Goal: Information Seeking & Learning: Learn about a topic

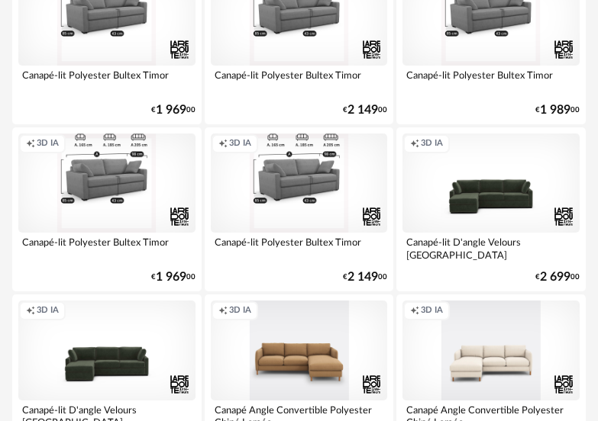
scroll to position [5759, 0]
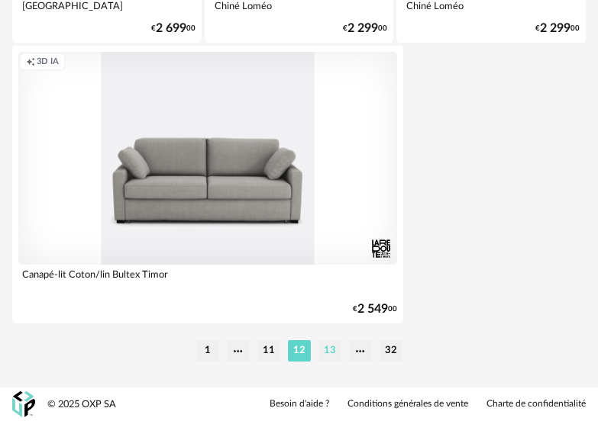
click at [324, 350] on li "13" at bounding box center [329, 350] width 23 height 21
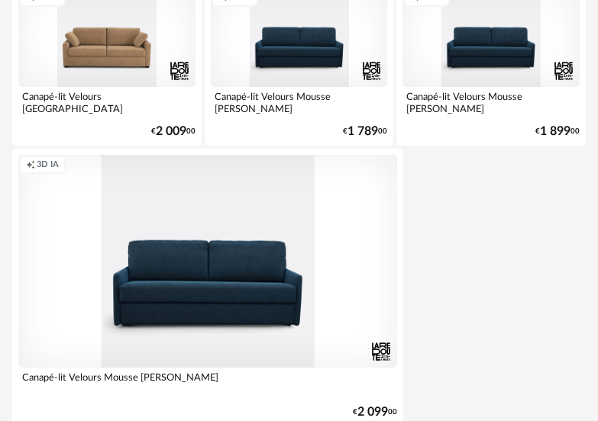
scroll to position [5759, 0]
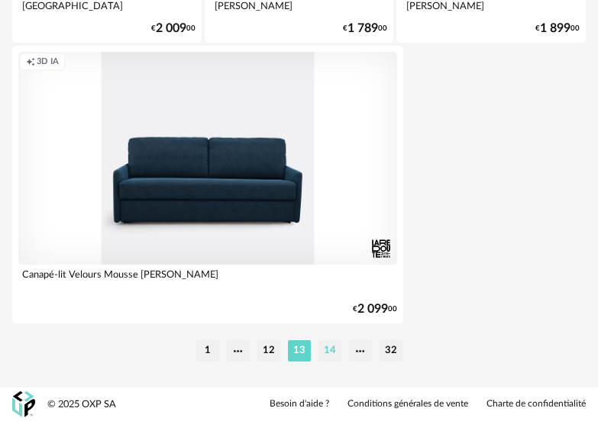
click at [330, 350] on li "14" at bounding box center [329, 350] width 23 height 21
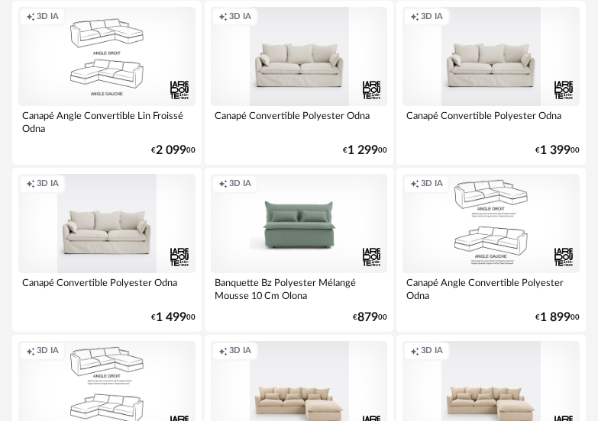
scroll to position [4274, 0]
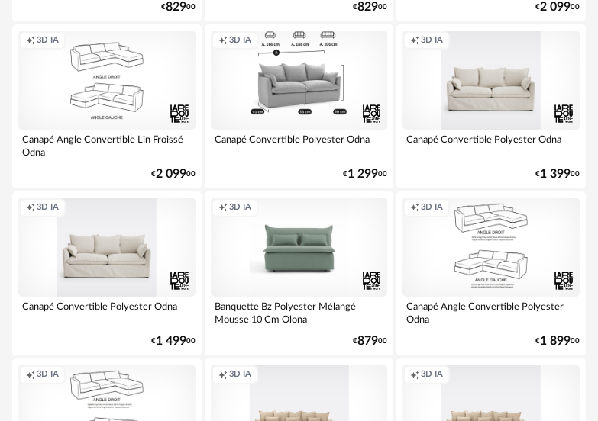
click at [312, 93] on div "Creation icon 3D IA" at bounding box center [299, 80] width 177 height 99
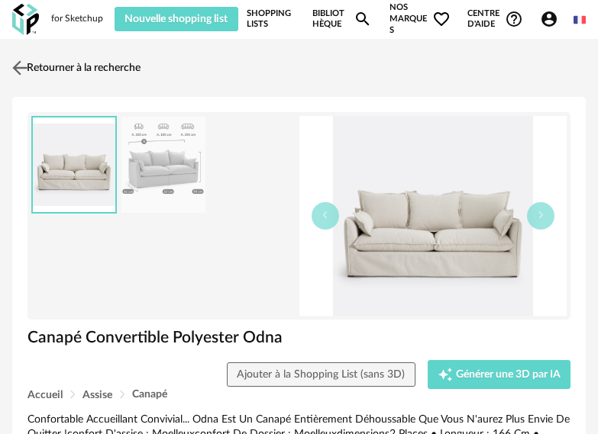
click at [22, 66] on img at bounding box center [20, 67] width 22 height 22
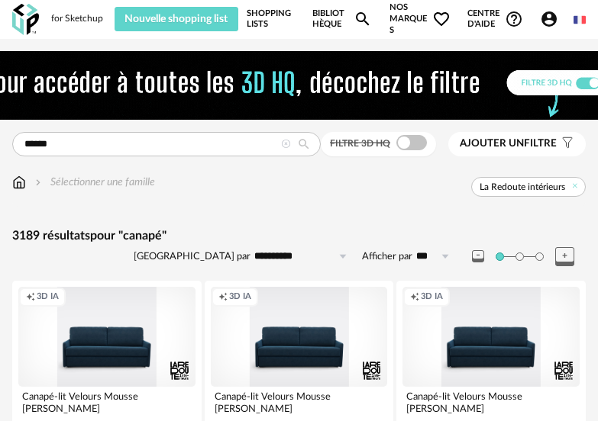
click at [586, 81] on img at bounding box center [299, 85] width 740 height 69
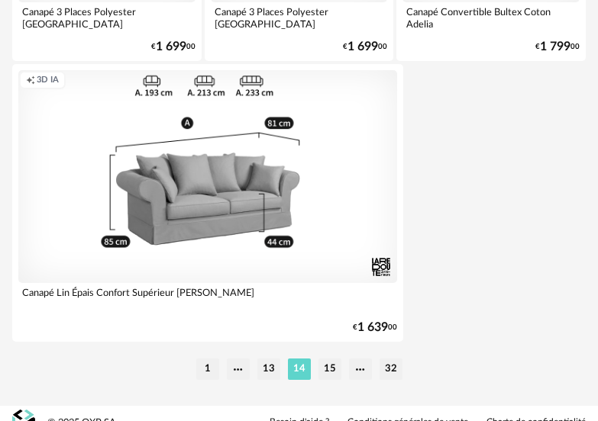
scroll to position [5760, 0]
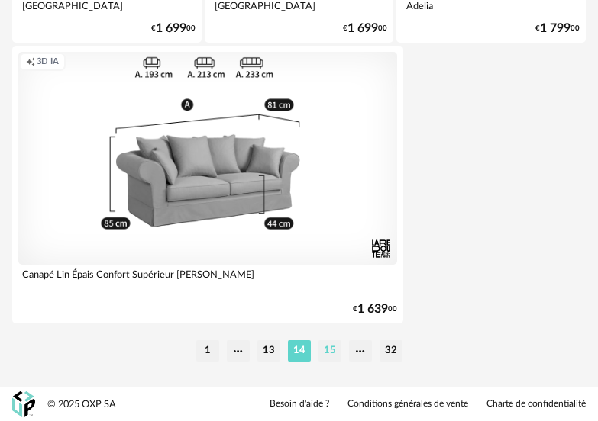
click at [329, 351] on li "15" at bounding box center [329, 350] width 23 height 21
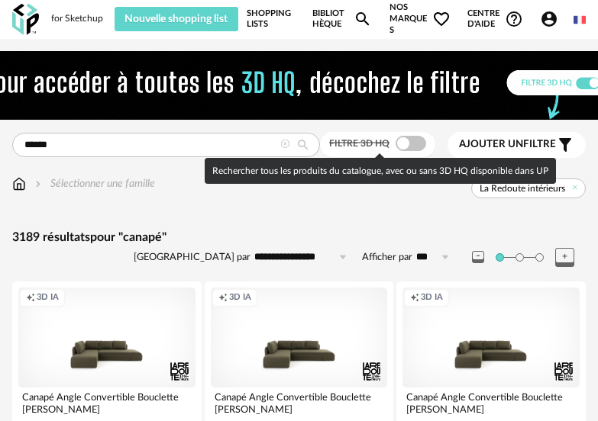
click at [416, 146] on span at bounding box center [410, 143] width 31 height 15
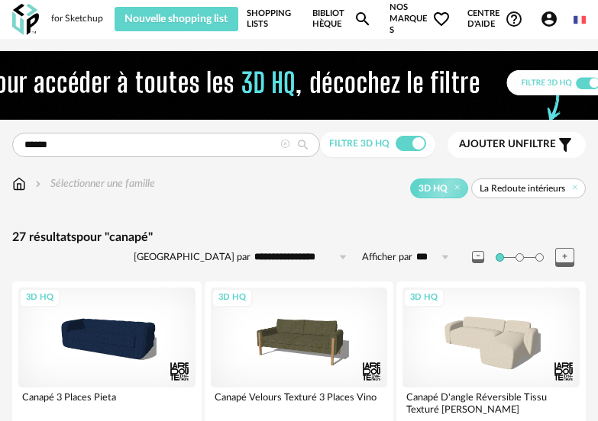
click at [521, 143] on span "Ajouter un" at bounding box center [491, 144] width 64 height 11
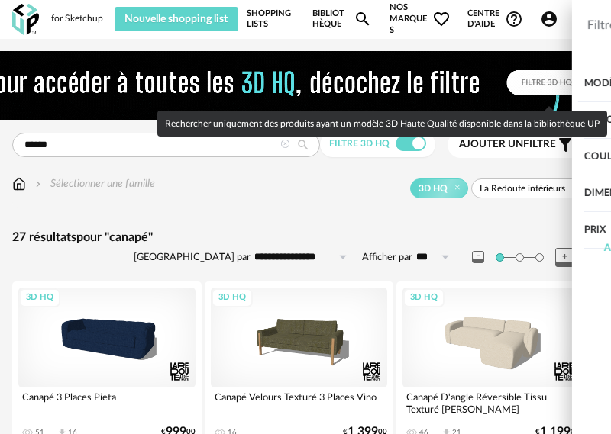
click at [575, 81] on span at bounding box center [580, 83] width 31 height 15
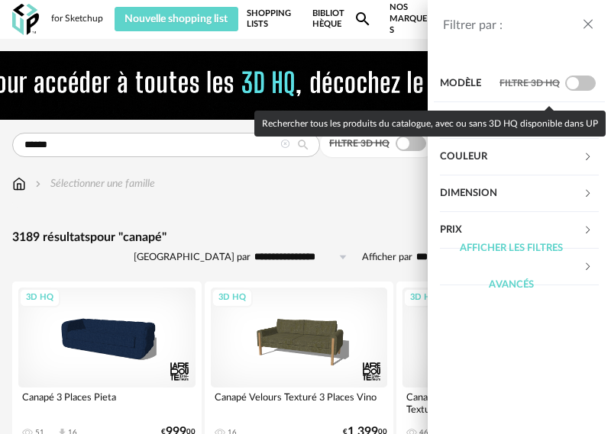
click at [579, 80] on span at bounding box center [580, 83] width 31 height 15
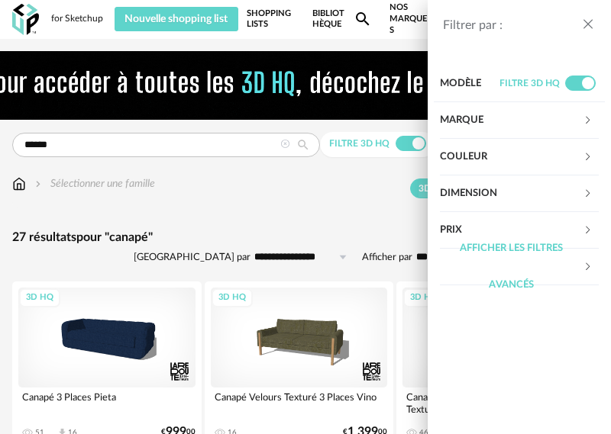
click at [262, 201] on div "Filtrer par : Modèle Filtre 3D HQ Marque &tradition 101 Copenhagen 366 Concept …" at bounding box center [305, 217] width 611 height 434
